Goal: Transaction & Acquisition: Purchase product/service

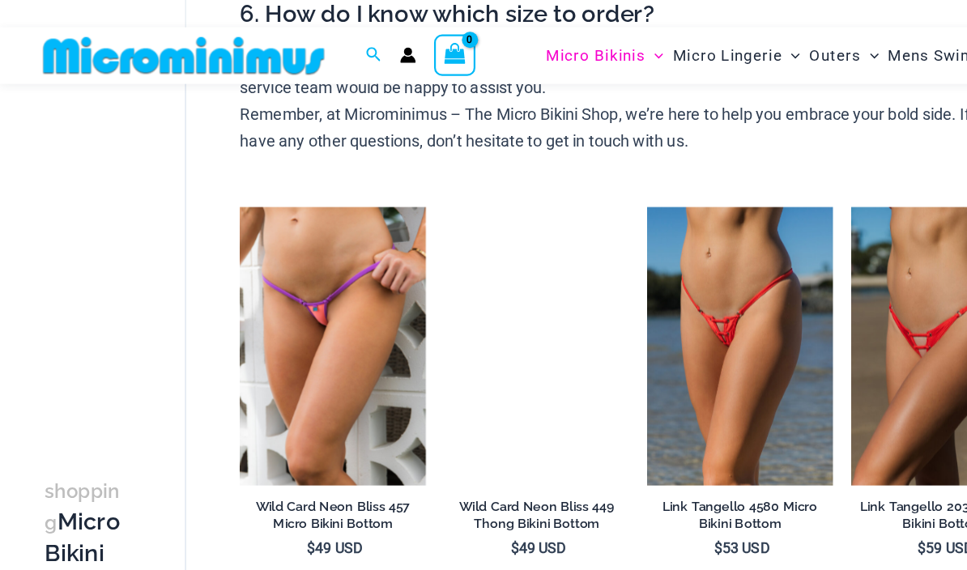
scroll to position [772, 0]
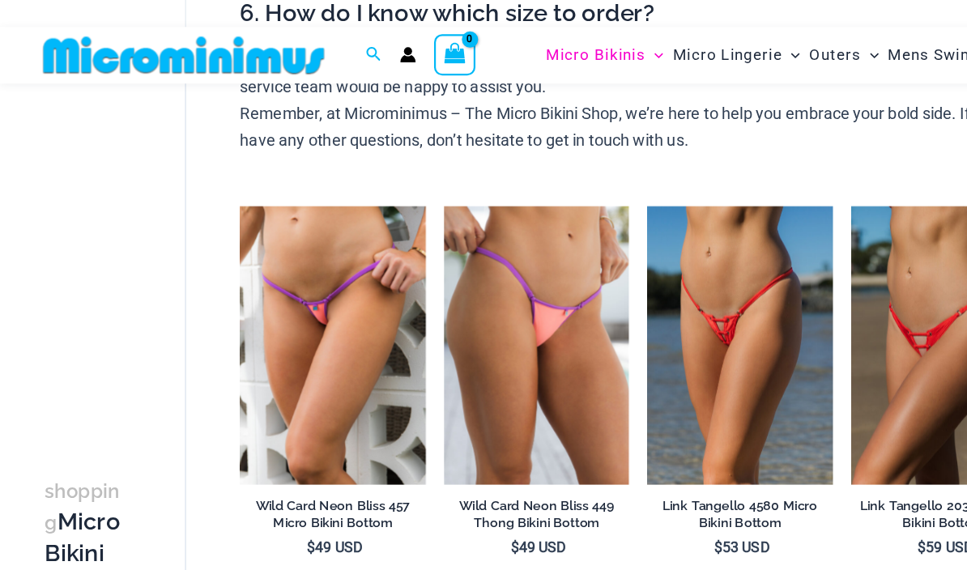
click at [583, 186] on img at bounding box center [583, 186] width 0 height 0
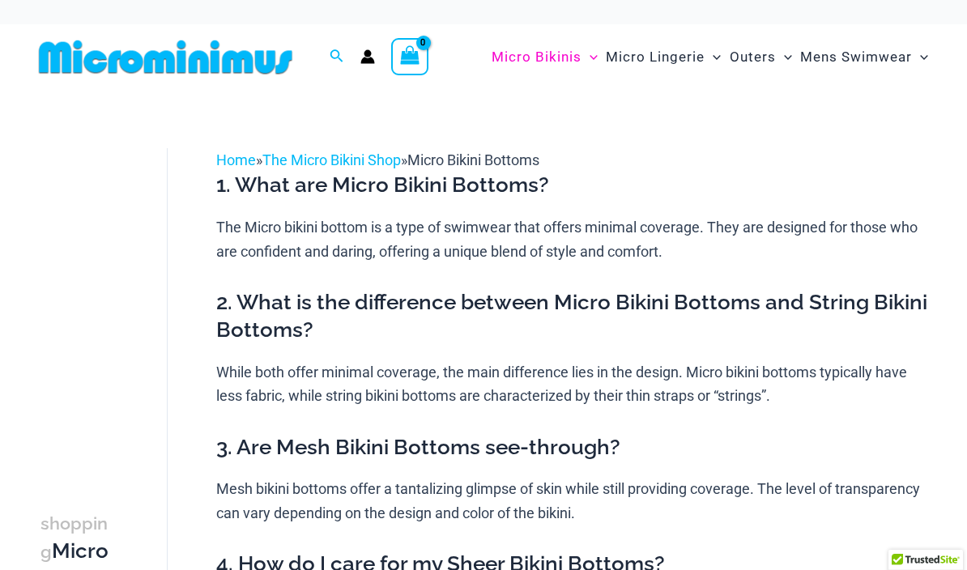
scroll to position [780, 0]
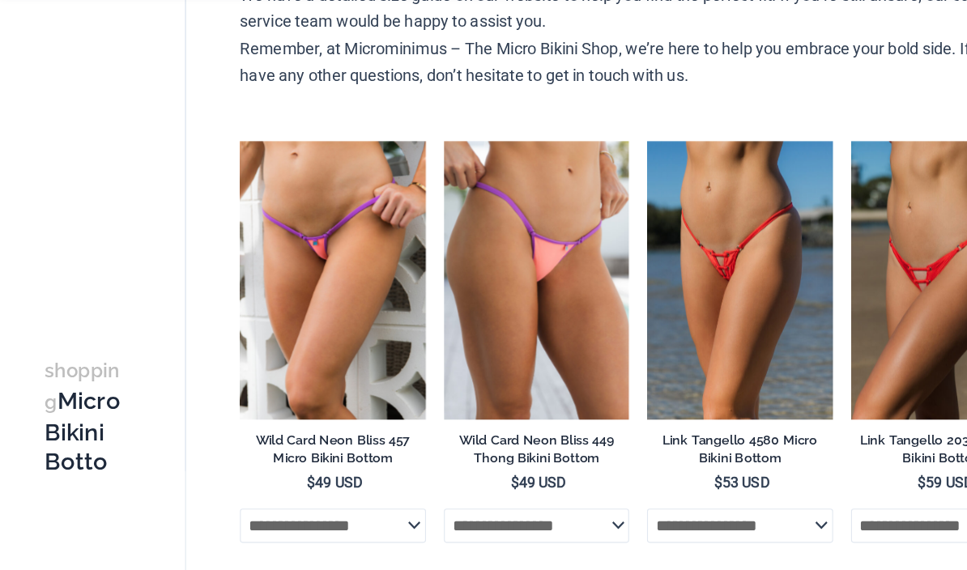
click at [400, 183] on img at bounding box center [400, 183] width 0 height 0
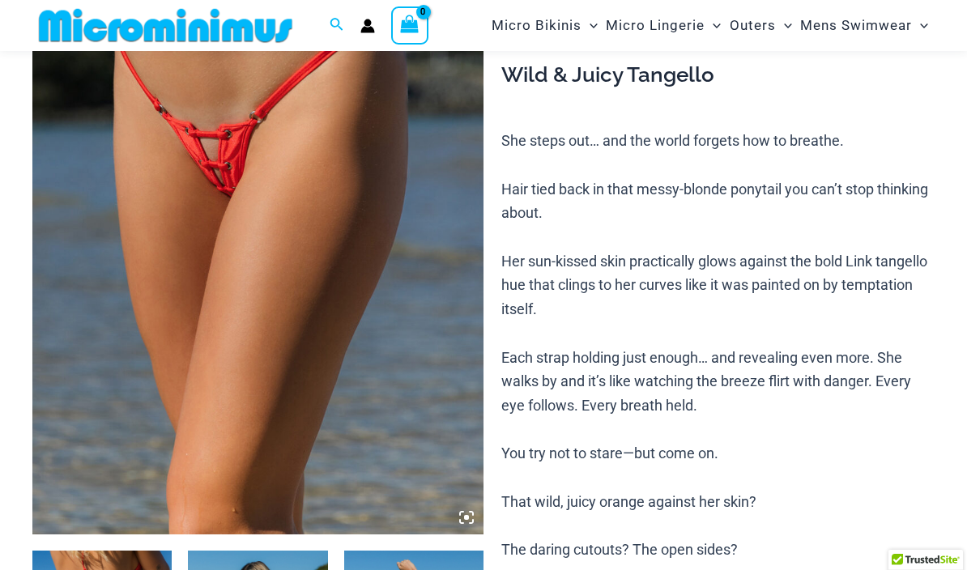
scroll to position [229, 0]
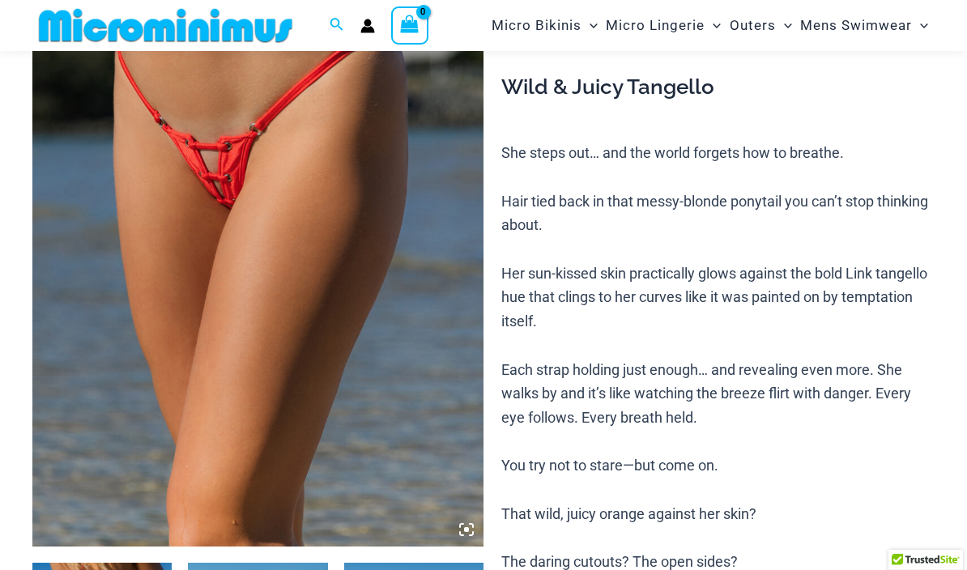
click at [454, 364] on img at bounding box center [257, 208] width 451 height 677
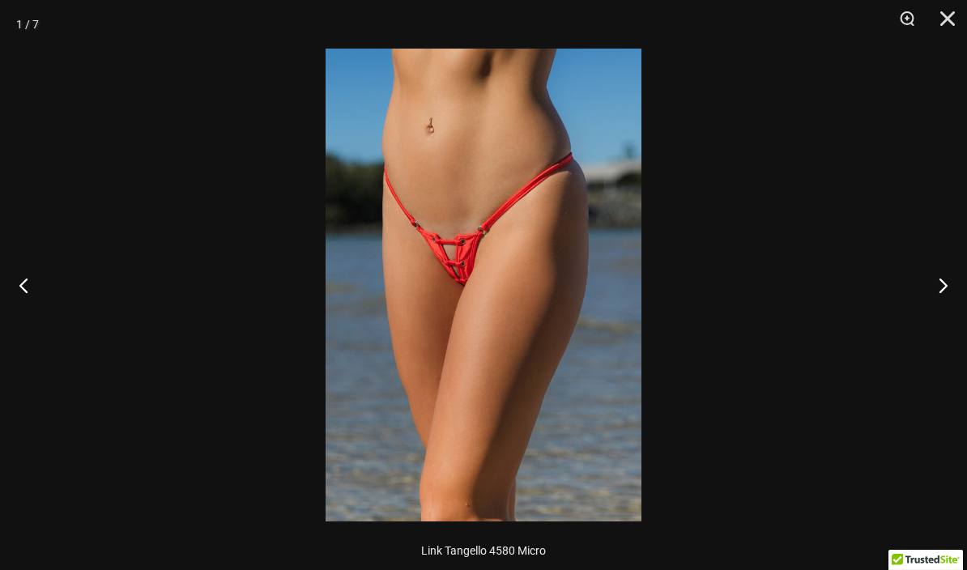
click at [536, 364] on img at bounding box center [484, 285] width 316 height 473
click at [945, 313] on div at bounding box center [483, 285] width 967 height 570
click at [943, 296] on button "Next" at bounding box center [936, 285] width 61 height 81
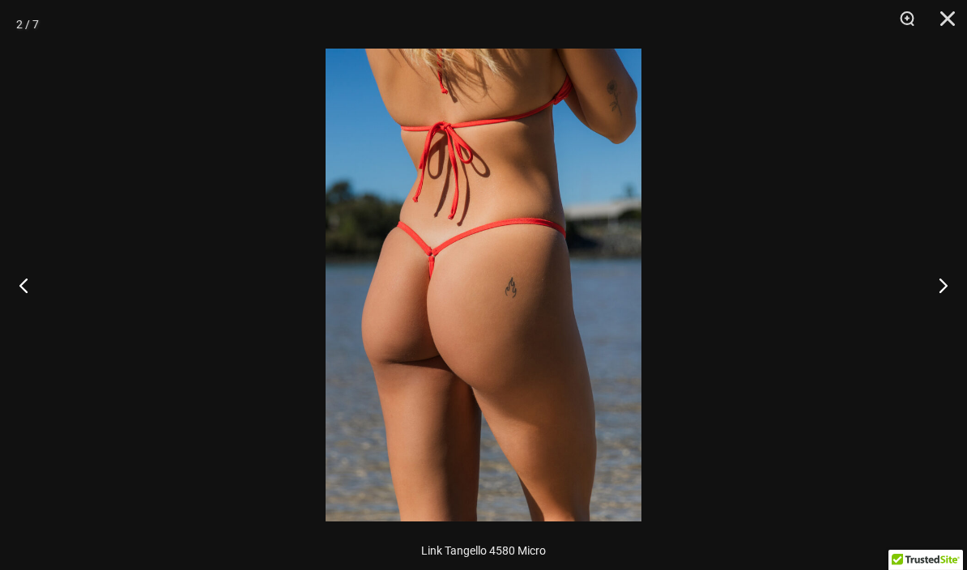
click at [947, 15] on button "Close" at bounding box center [942, 24] width 40 height 49
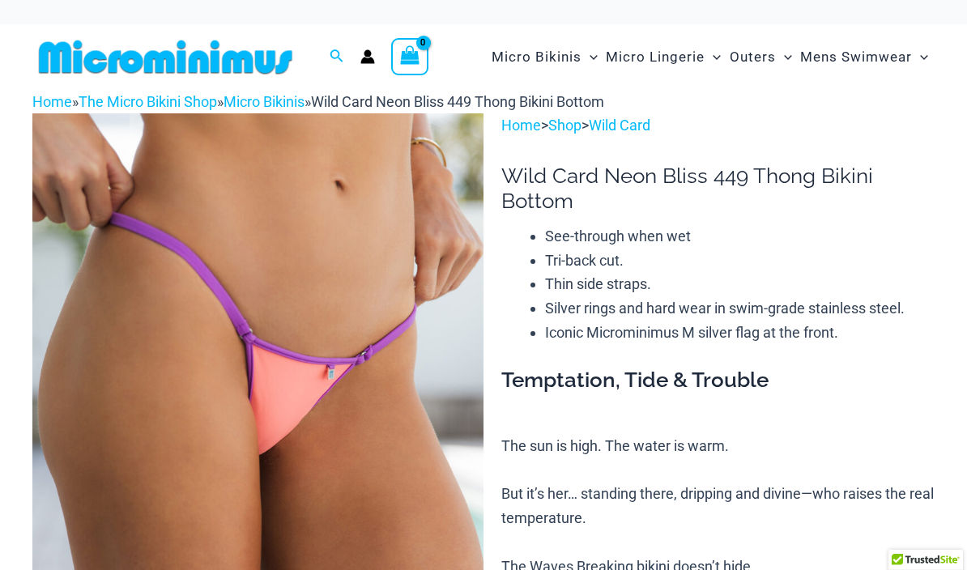
click at [453, 424] on img at bounding box center [257, 451] width 451 height 677
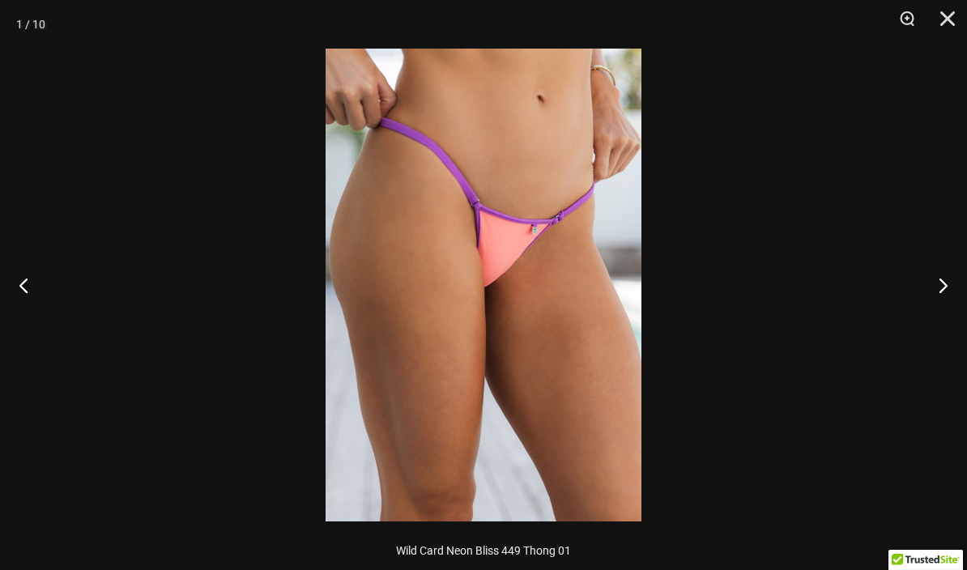
click at [943, 287] on button "Next" at bounding box center [936, 285] width 61 height 81
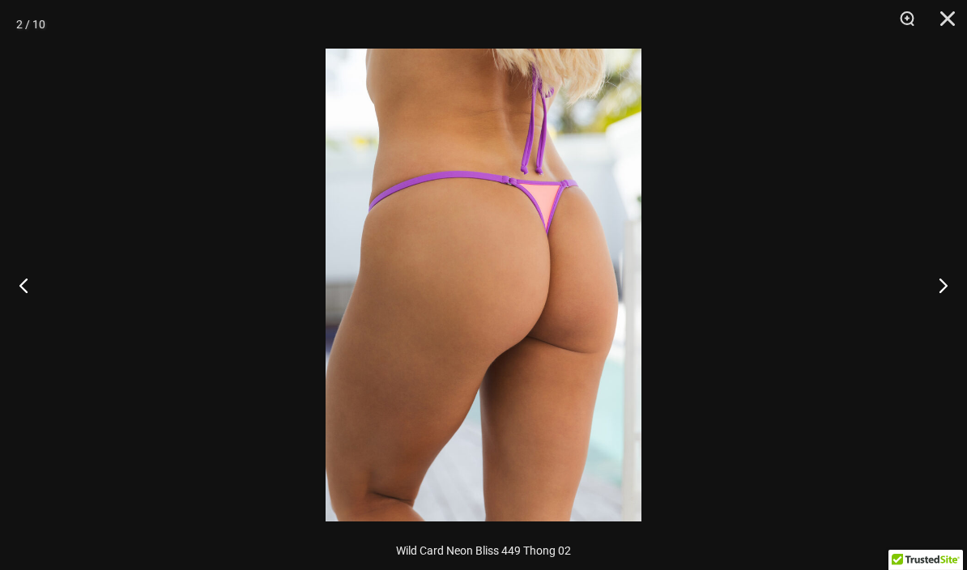
click at [943, 290] on button "Next" at bounding box center [936, 285] width 61 height 81
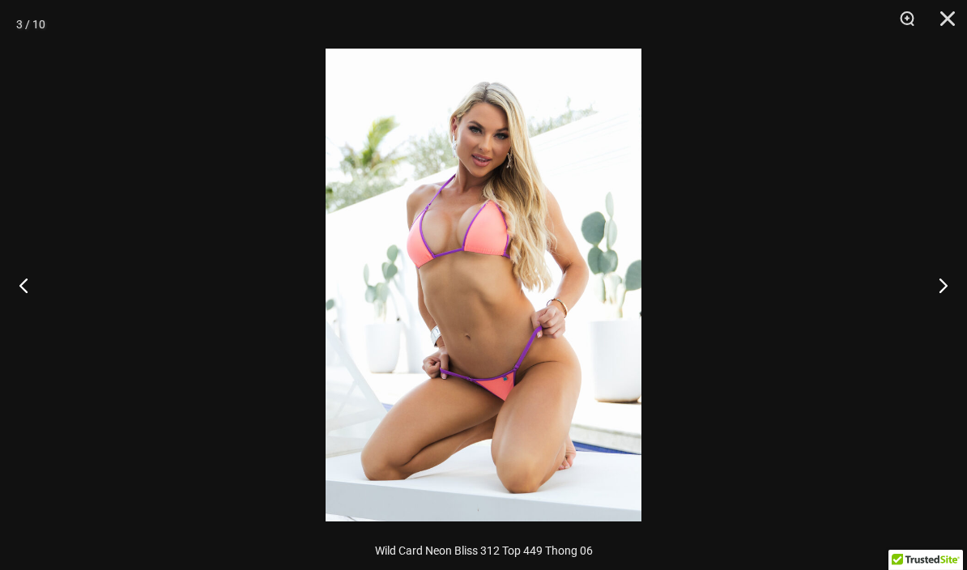
click at [943, 291] on button "Next" at bounding box center [936, 285] width 61 height 81
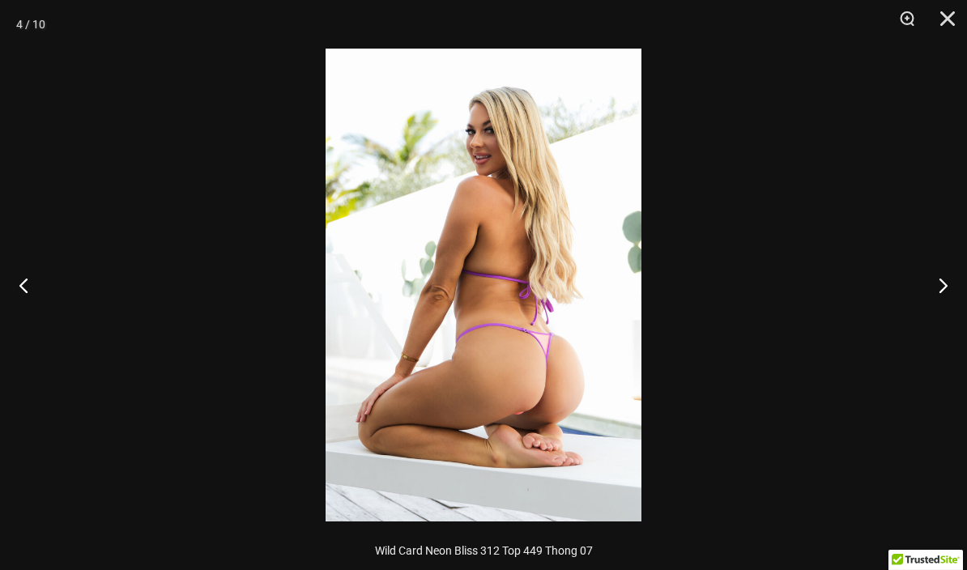
click at [945, 287] on button "Next" at bounding box center [936, 285] width 61 height 81
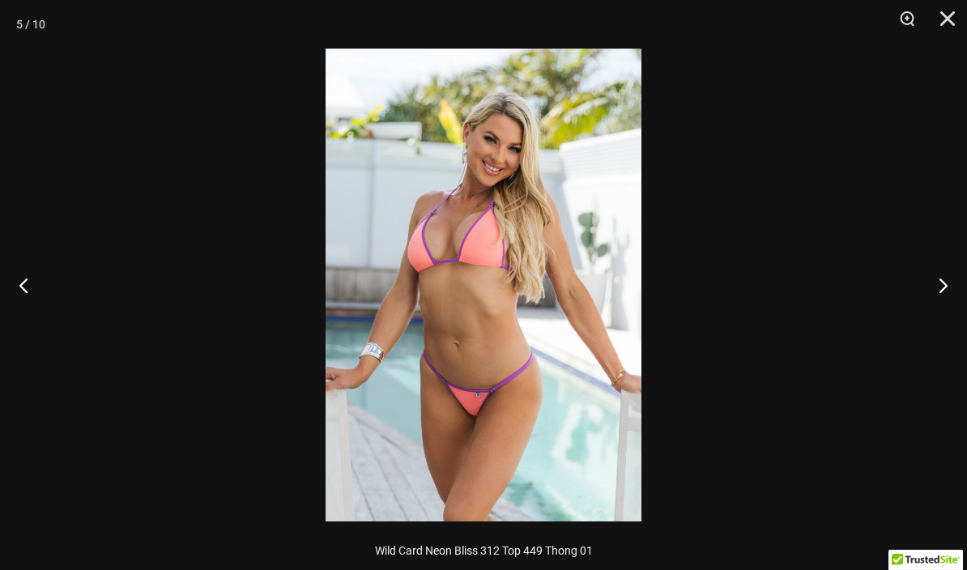
click at [948, 21] on button "Close" at bounding box center [942, 24] width 40 height 49
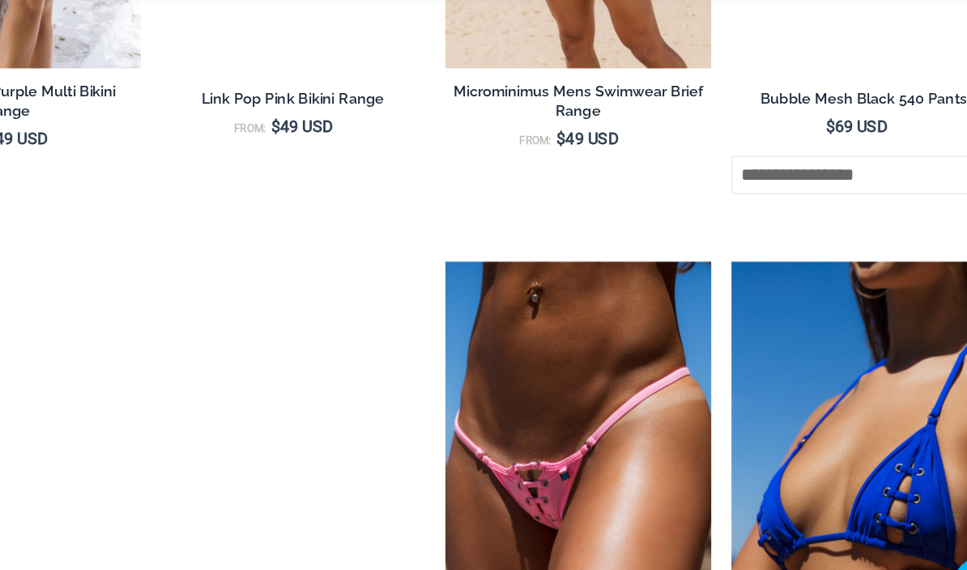
scroll to position [3037, 0]
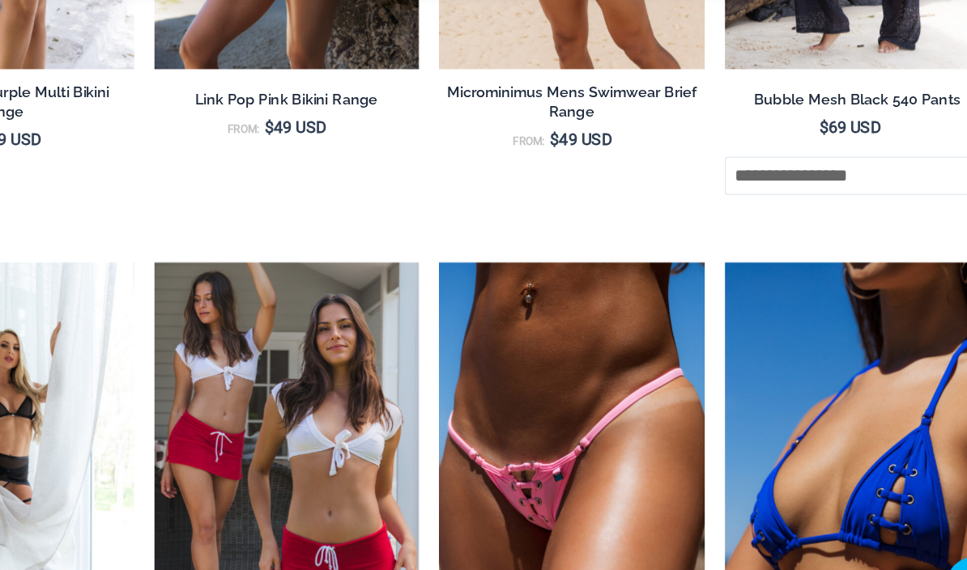
click at [492, 266] on img at bounding box center [492, 266] width 0 height 0
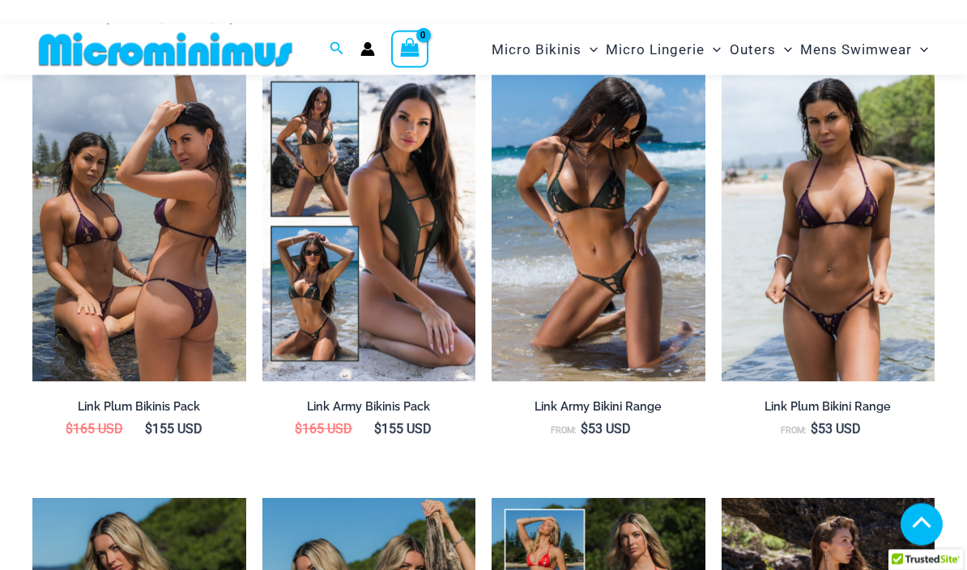
scroll to position [1416, 0]
click at [492, 62] on img at bounding box center [492, 62] width 0 height 0
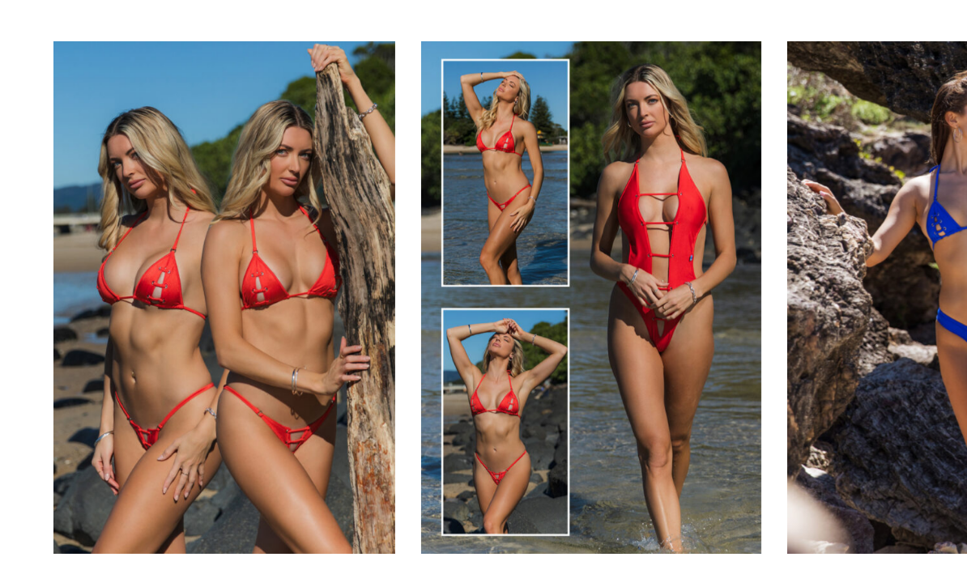
scroll to position [2753, 0]
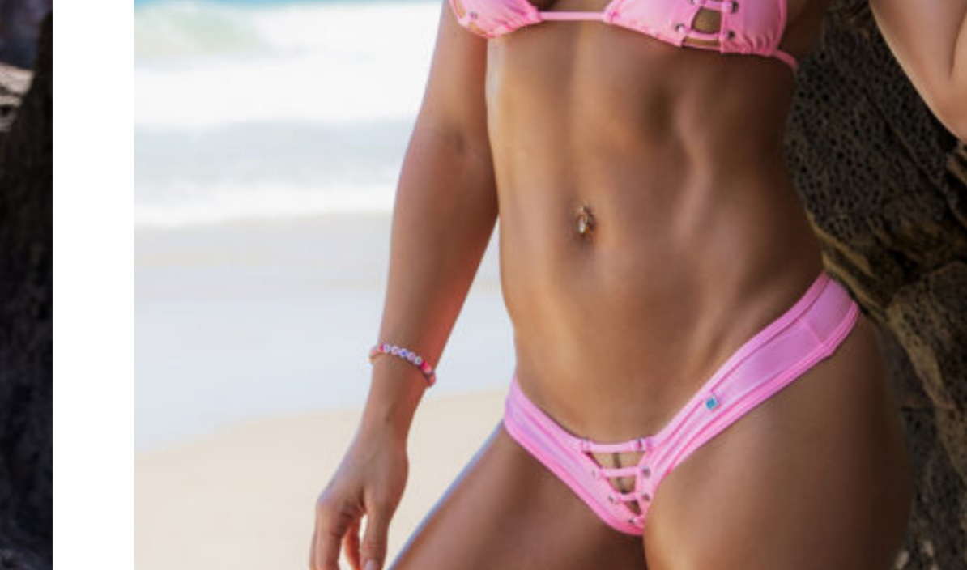
click at [721, 194] on img at bounding box center [721, 194] width 0 height 0
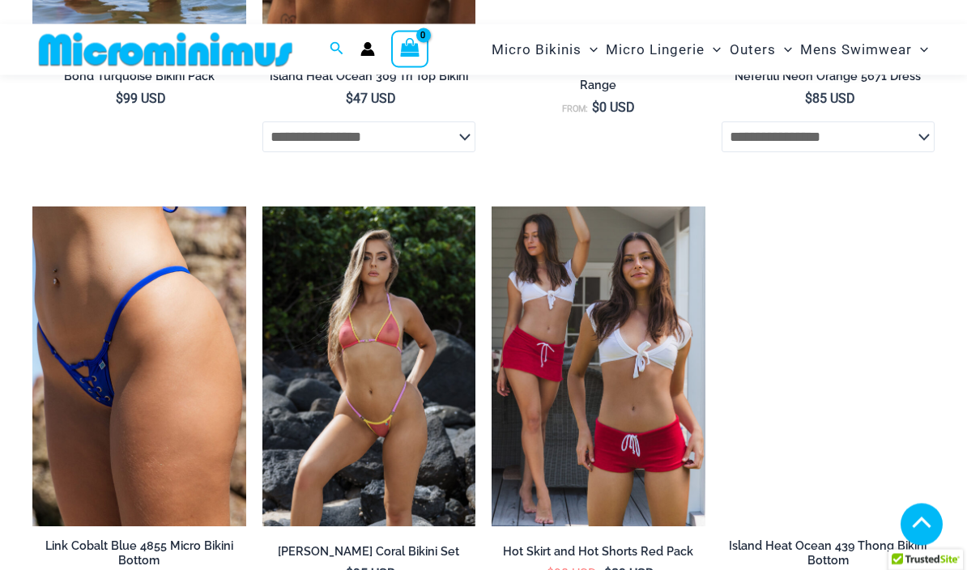
scroll to position [3275, 0]
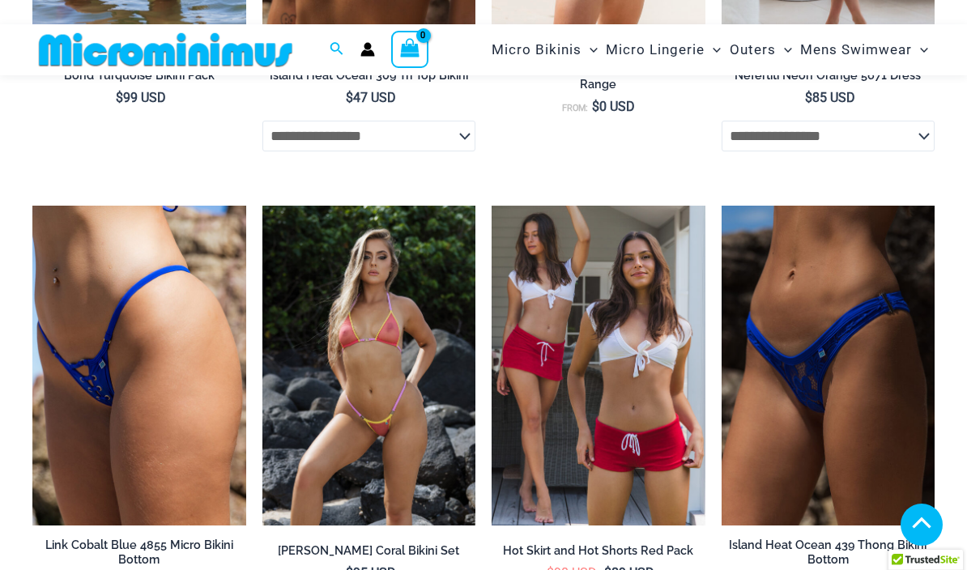
click at [721, 206] on img at bounding box center [721, 206] width 0 height 0
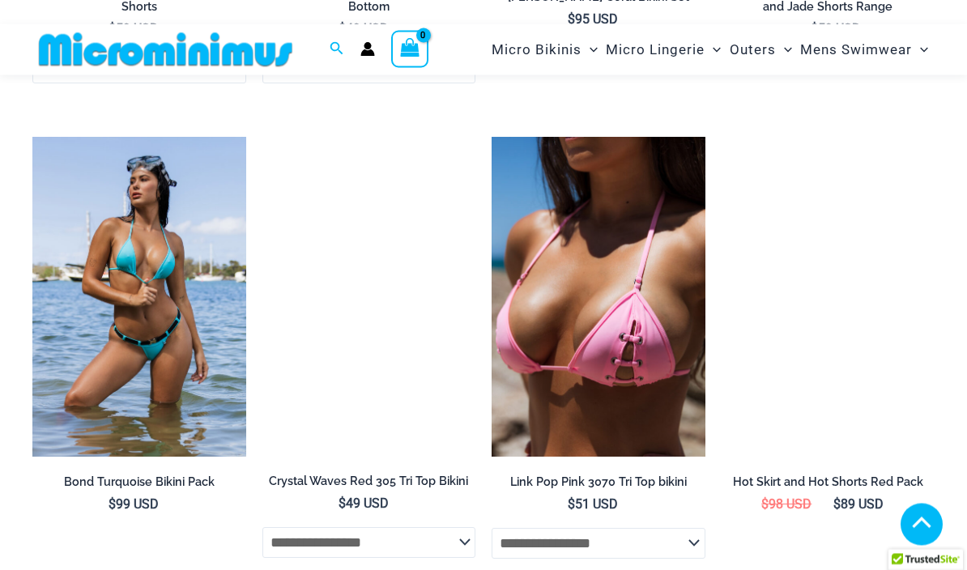
scroll to position [2816, 0]
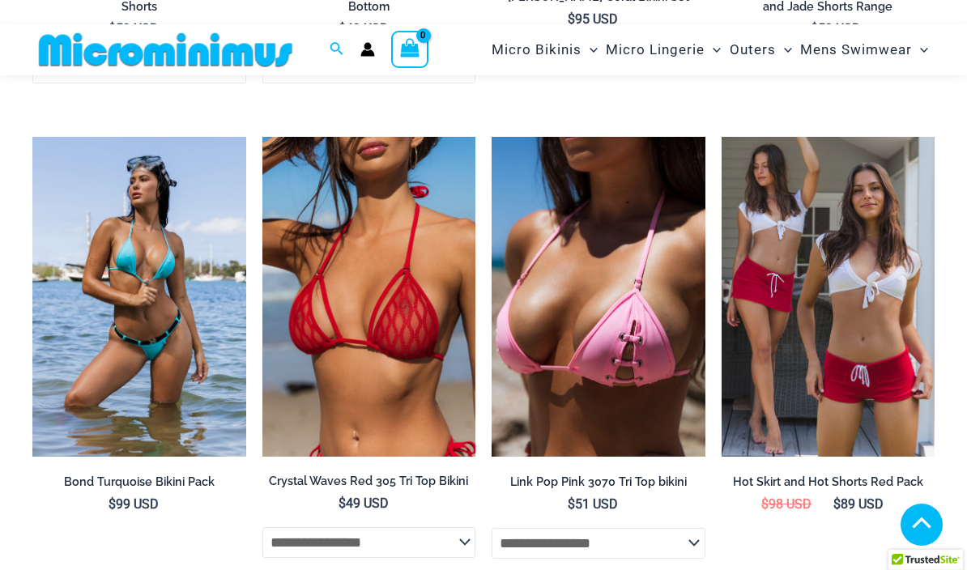
click at [262, 137] on img at bounding box center [262, 137] width 0 height 0
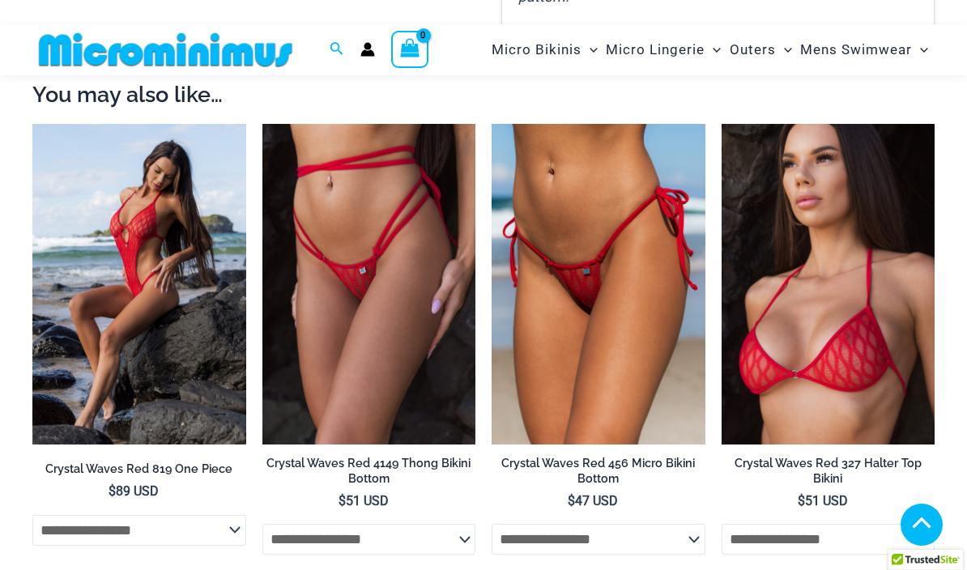
scroll to position [1310, 0]
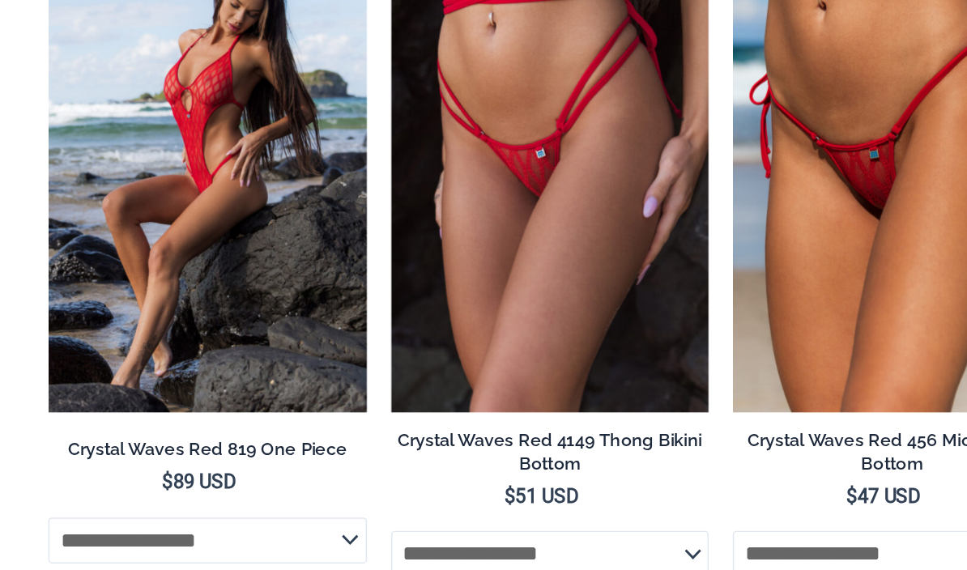
click at [492, 95] on img at bounding box center [492, 95] width 0 height 0
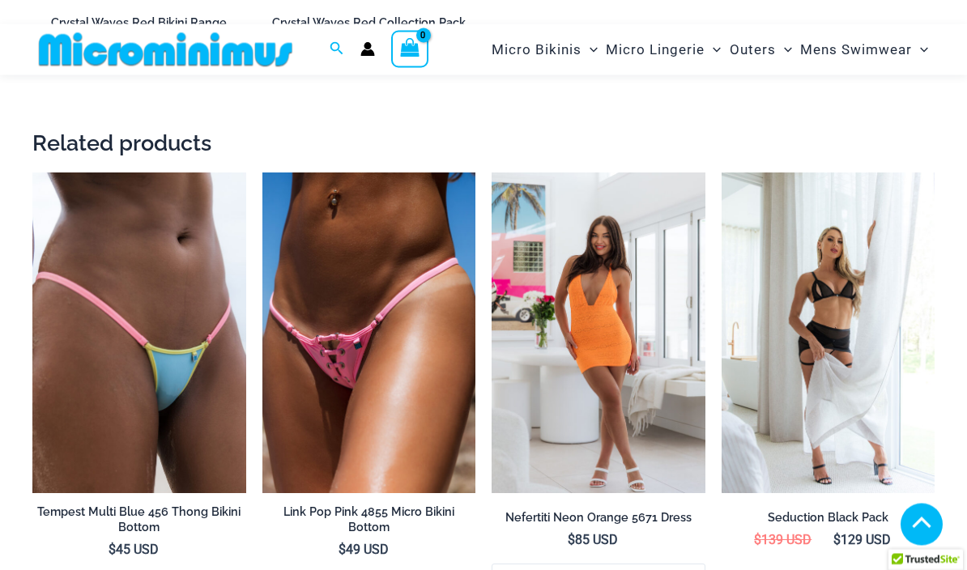
scroll to position [2306, 0]
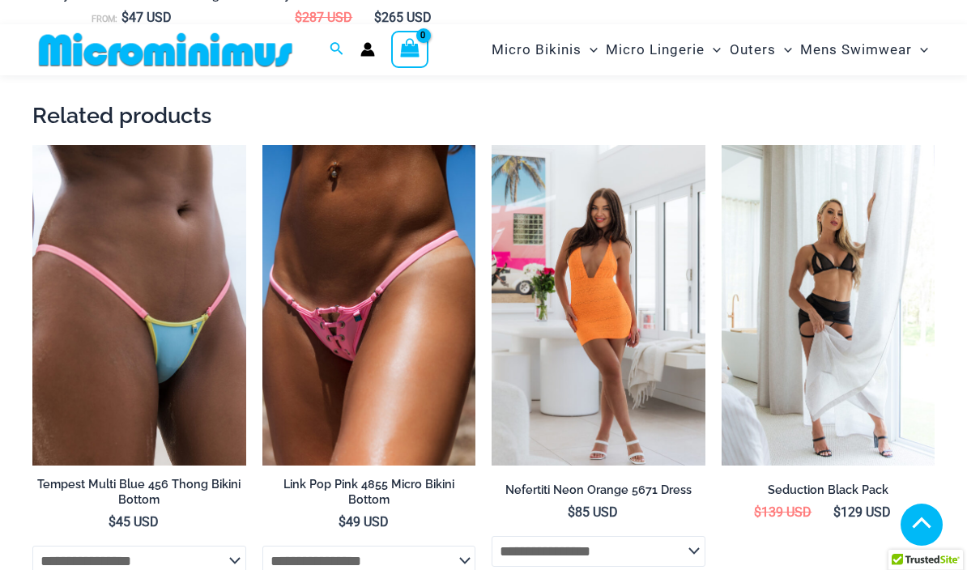
click at [32, 145] on img at bounding box center [32, 145] width 0 height 0
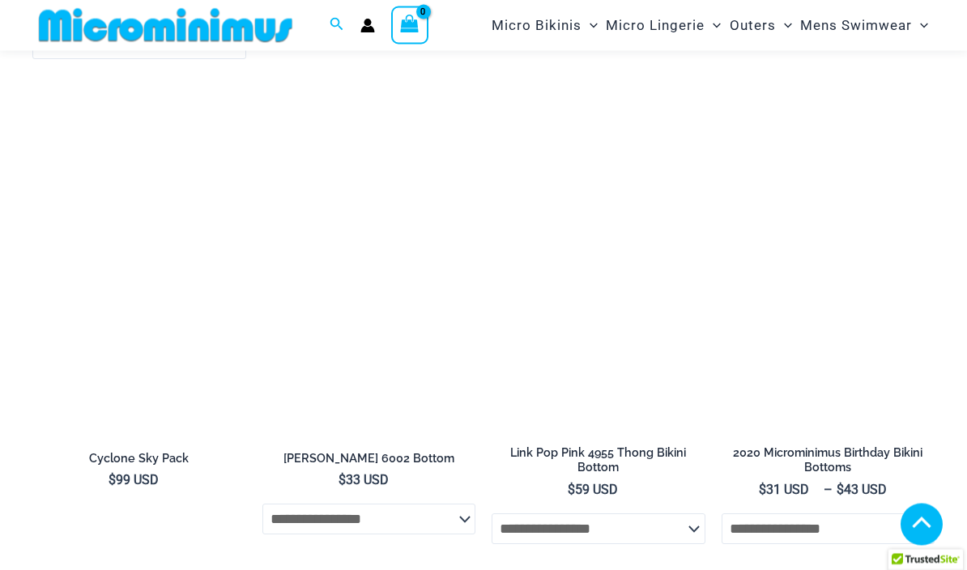
scroll to position [2296, 0]
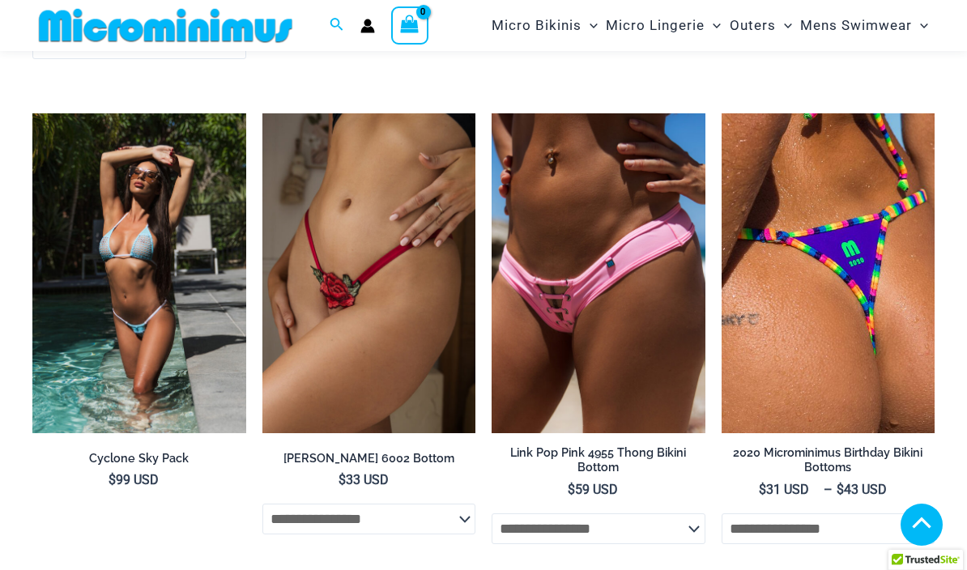
click at [262, 113] on img at bounding box center [262, 113] width 0 height 0
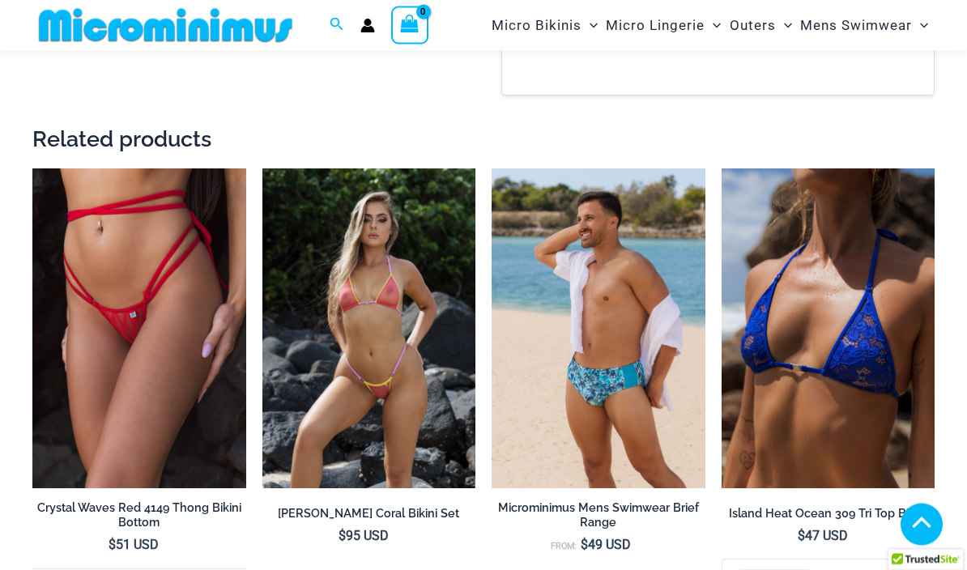
scroll to position [1285, 0]
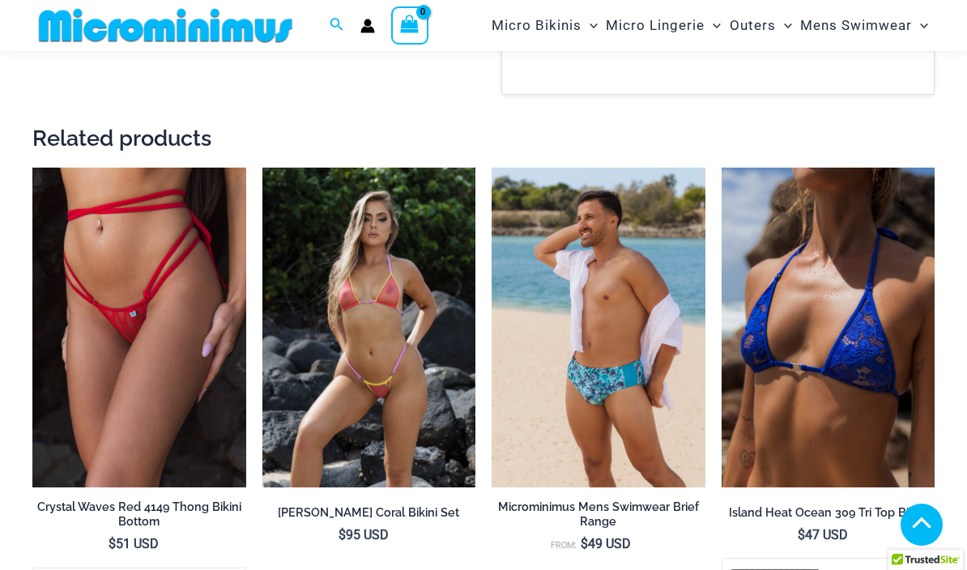
click at [721, 168] on img at bounding box center [721, 168] width 0 height 0
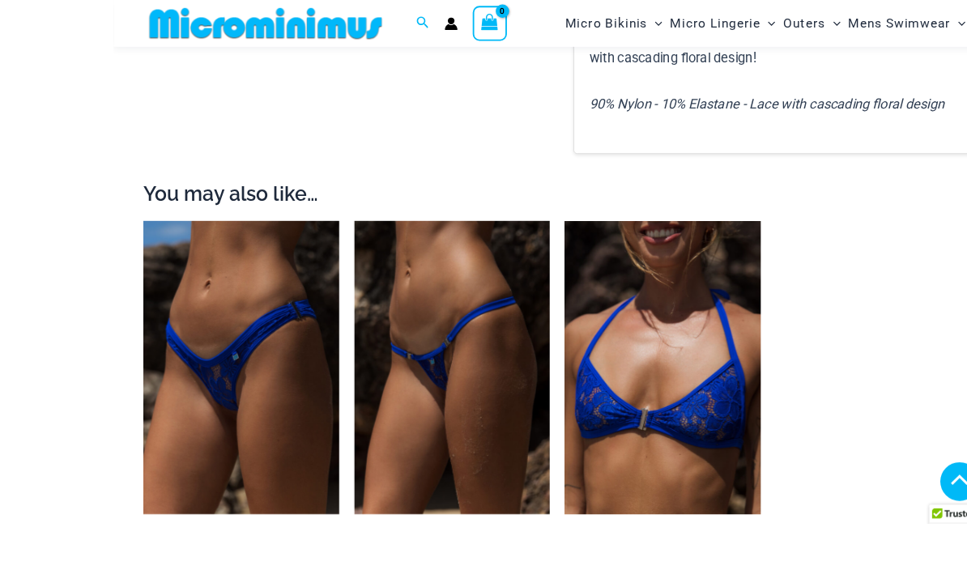
scroll to position [1257, 0]
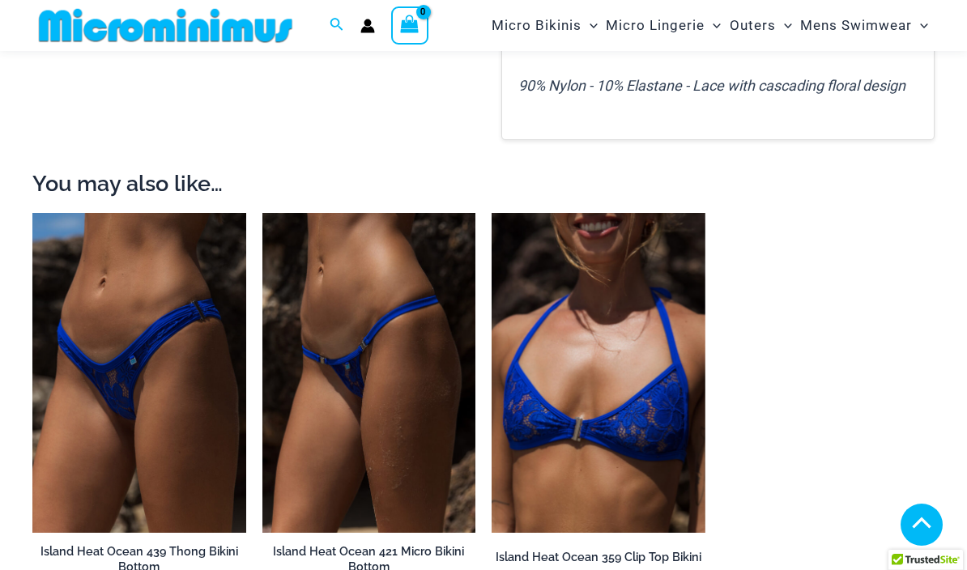
click at [492, 213] on img at bounding box center [492, 213] width 0 height 0
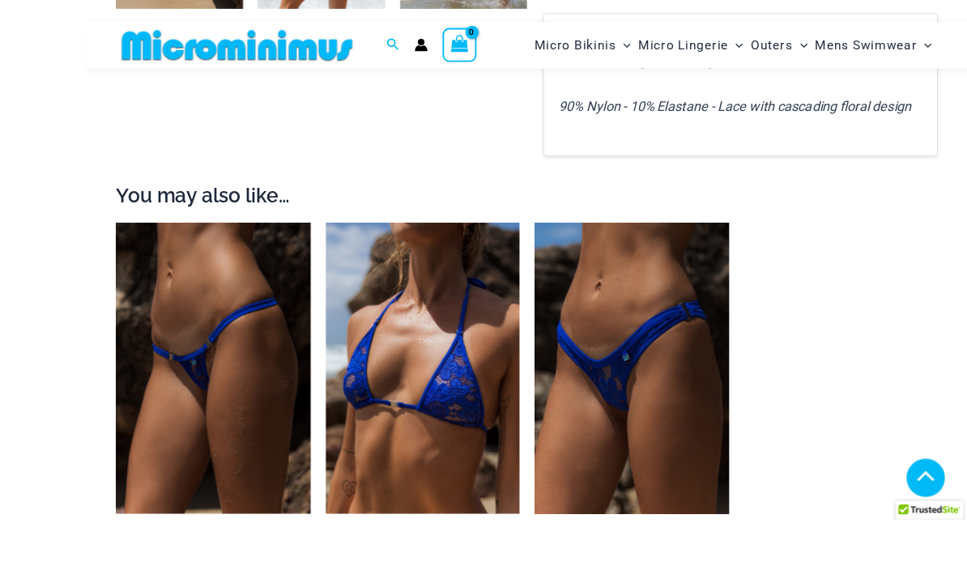
scroll to position [1278, 0]
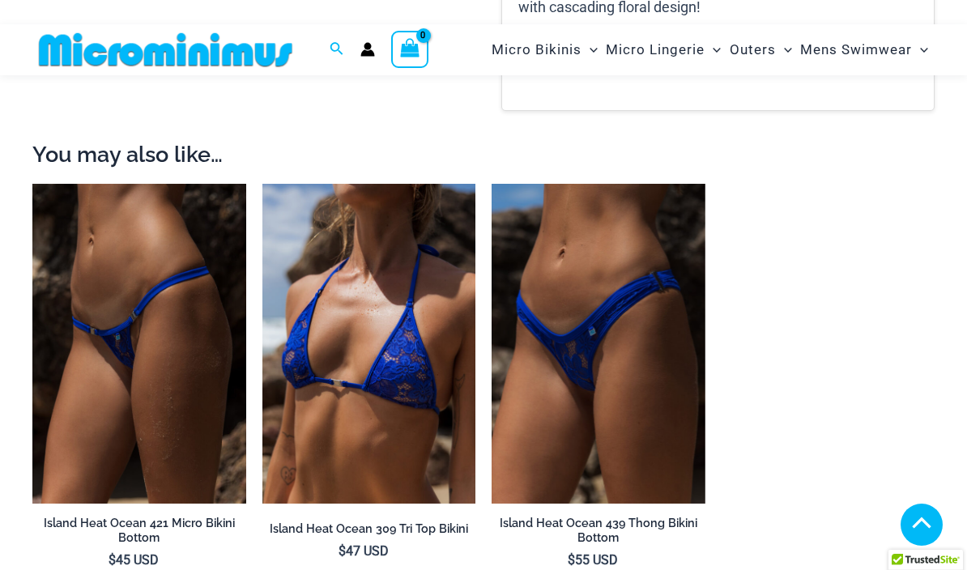
click at [262, 184] on img at bounding box center [262, 184] width 0 height 0
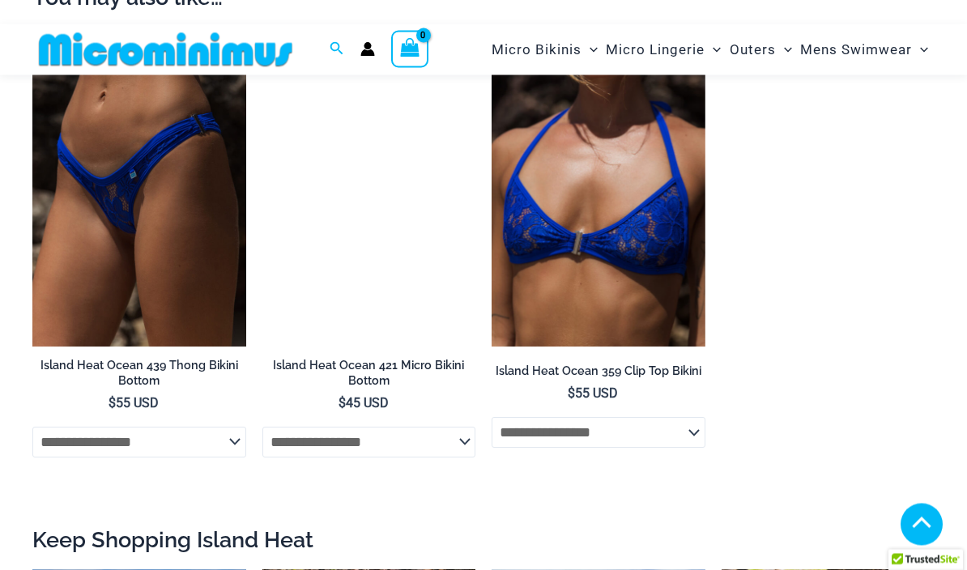
scroll to position [1443, 0]
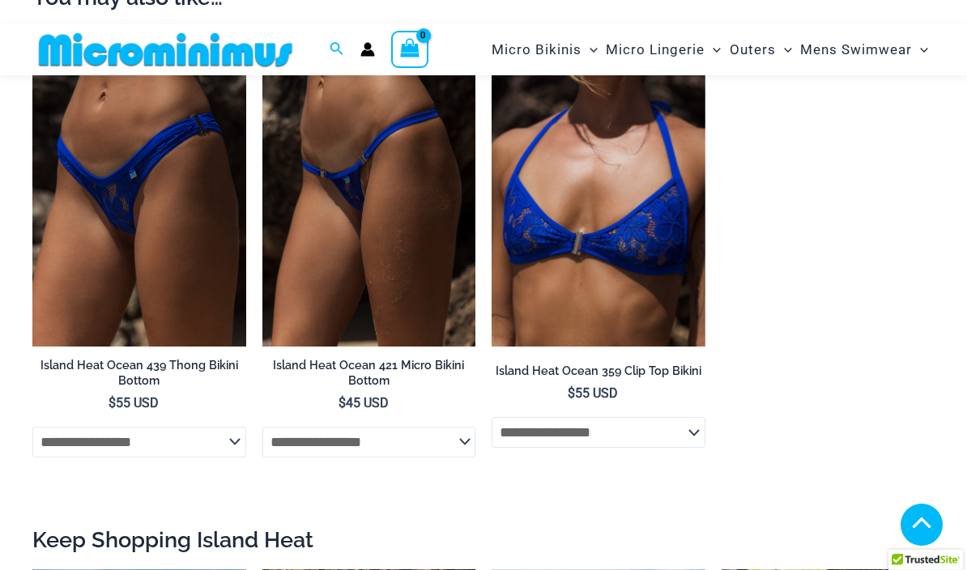
click at [492, 27] on img at bounding box center [492, 27] width 0 height 0
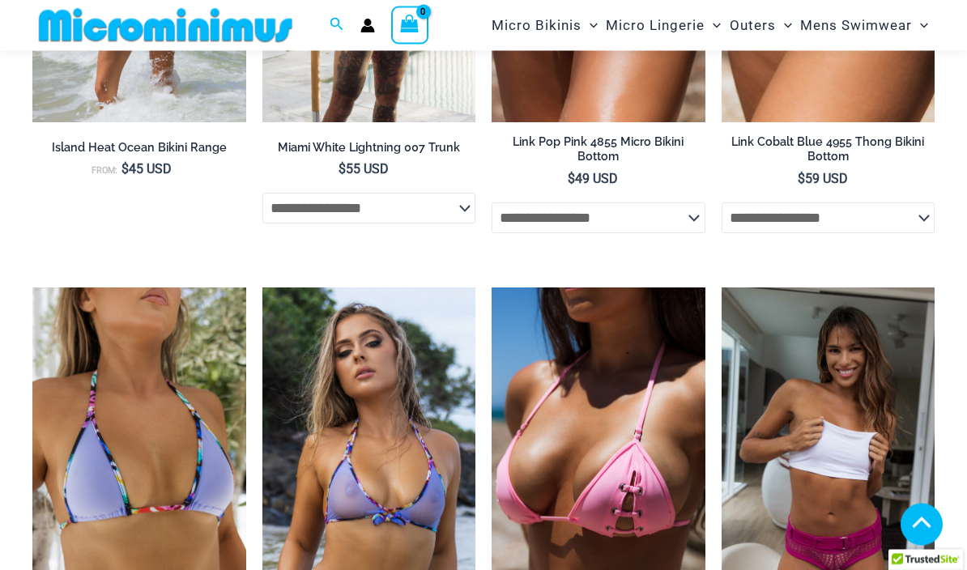
scroll to position [2697, 0]
click at [492, 287] on img at bounding box center [492, 287] width 0 height 0
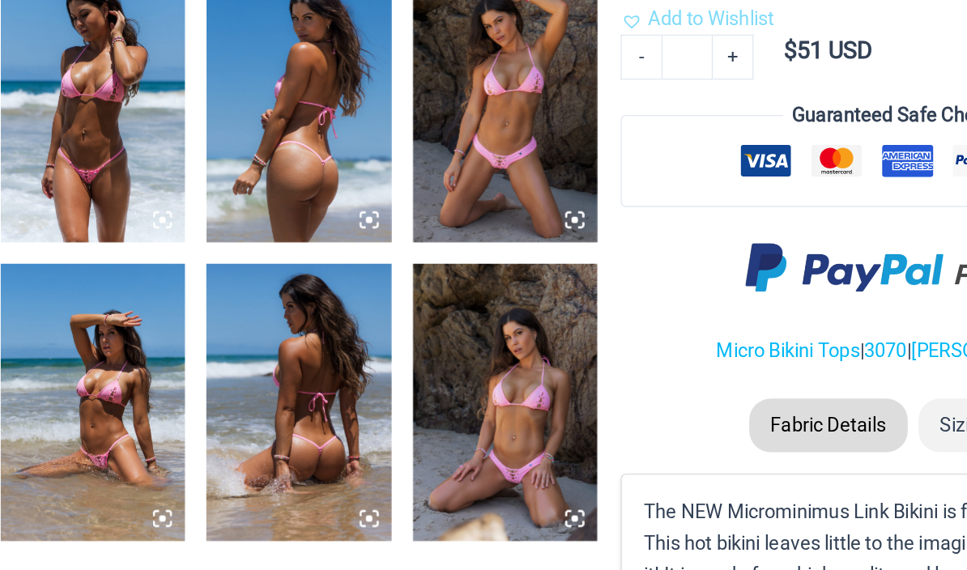
scroll to position [733, 0]
